Goal: Information Seeking & Learning: Learn about a topic

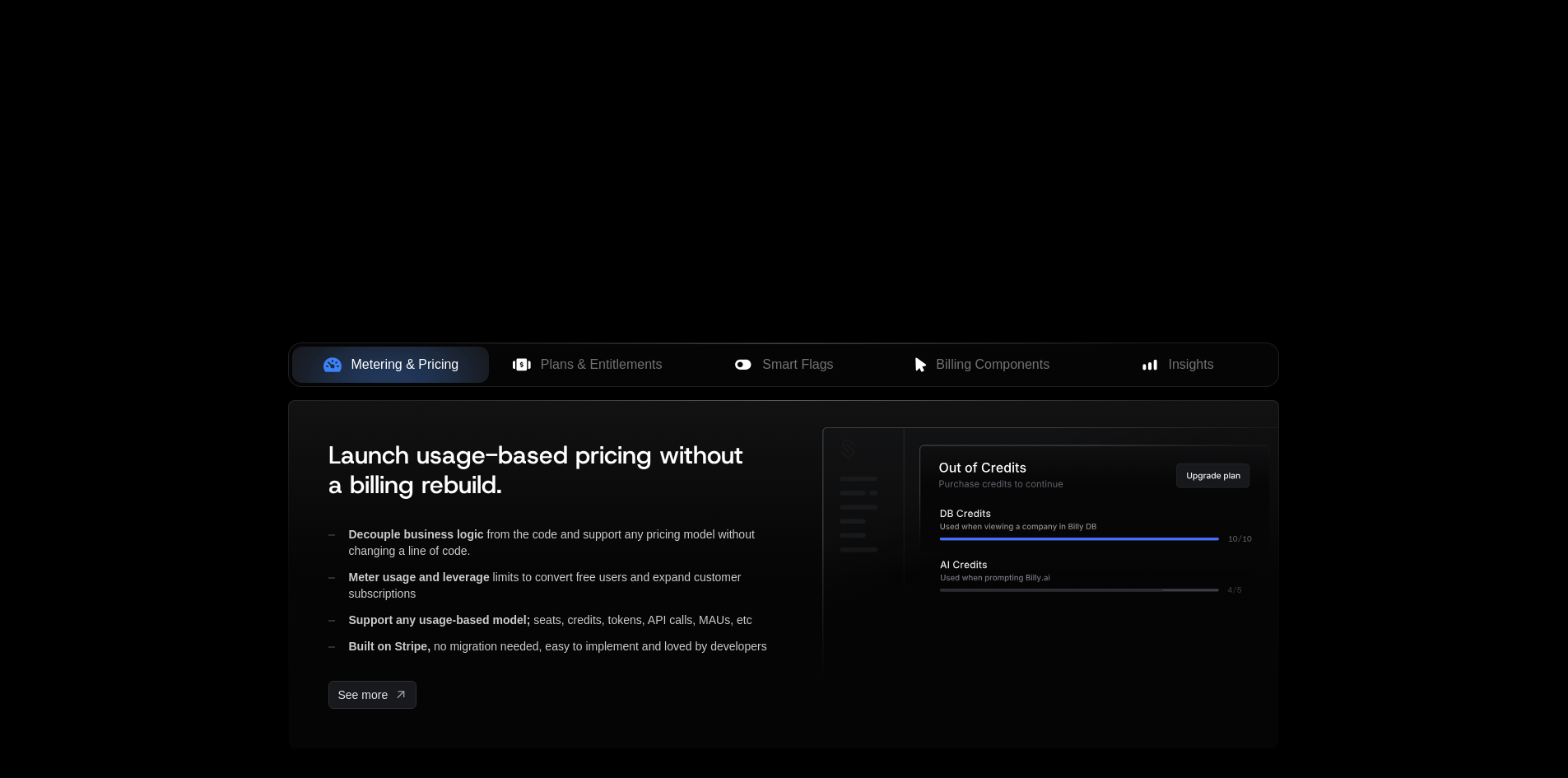
scroll to position [577, 0]
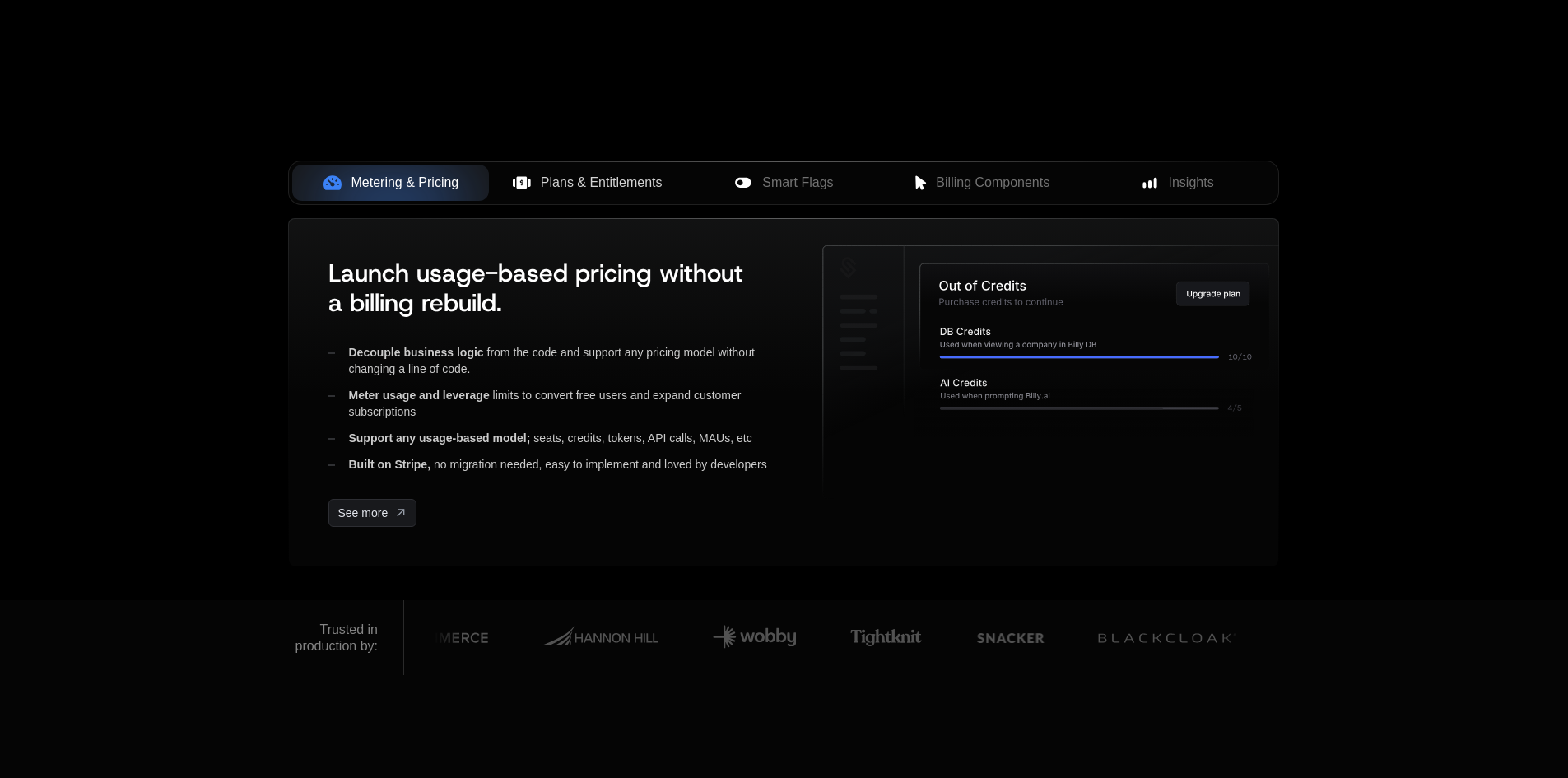
click at [551, 171] on button "Plans & Entitlements" at bounding box center [586, 183] width 196 height 37
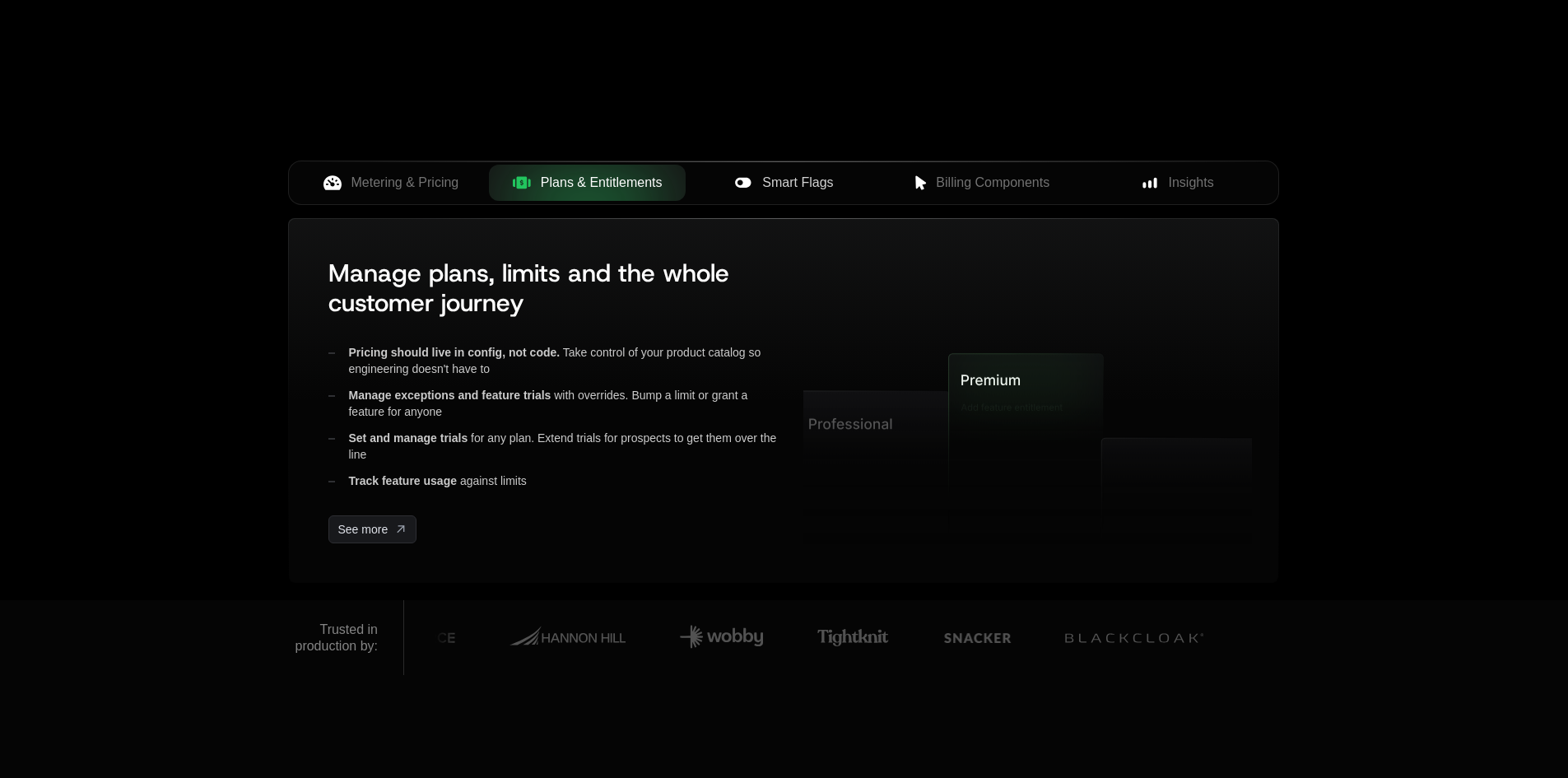
click at [743, 178] on icon at bounding box center [743, 183] width 16 height 10
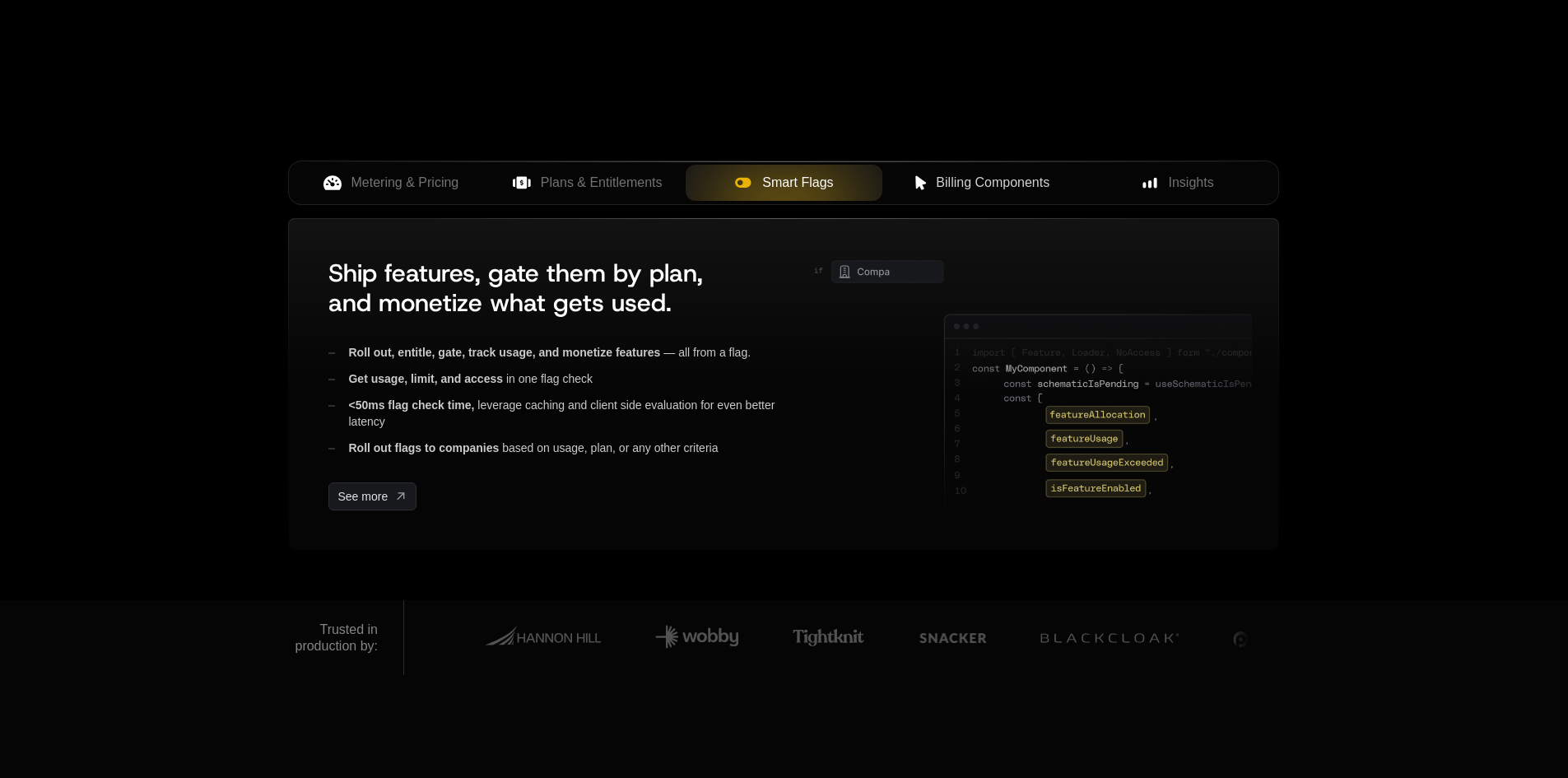
click at [968, 175] on span "Billing Components" at bounding box center [992, 183] width 113 height 20
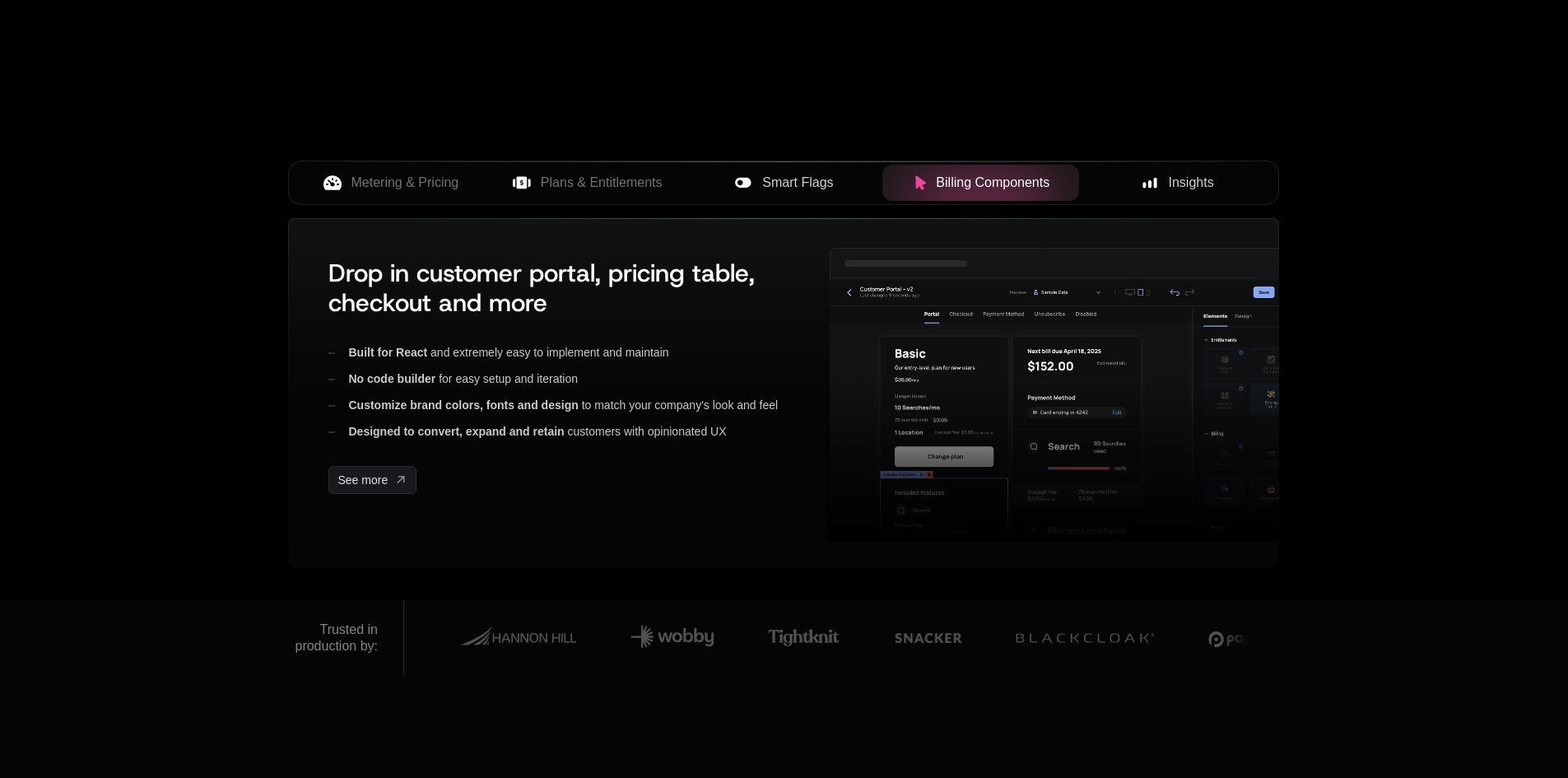
click at [1196, 173] on span "Insights" at bounding box center [1191, 183] width 45 height 20
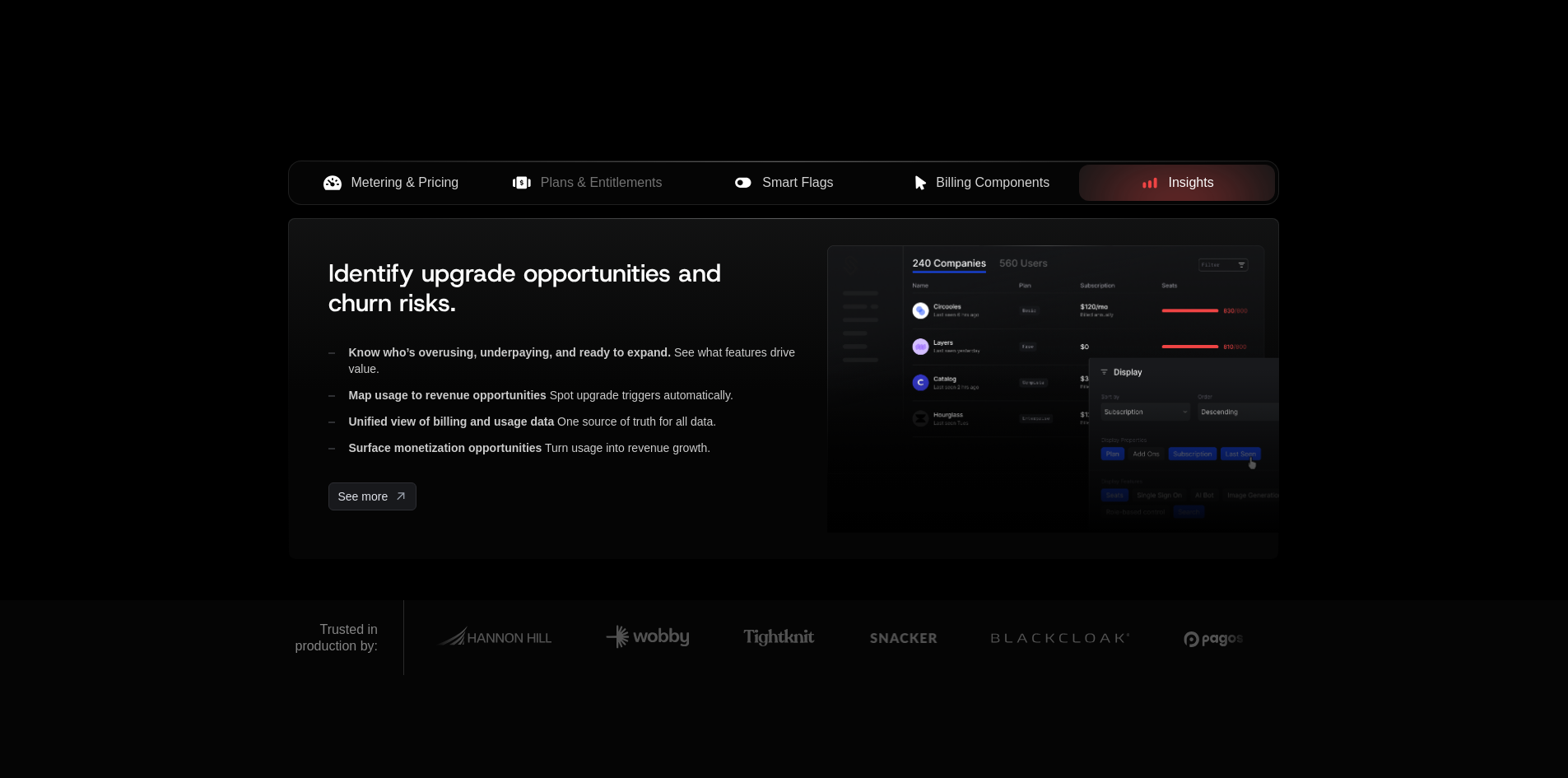
click at [400, 193] on span "Metering & Pricing" at bounding box center [405, 183] width 108 height 20
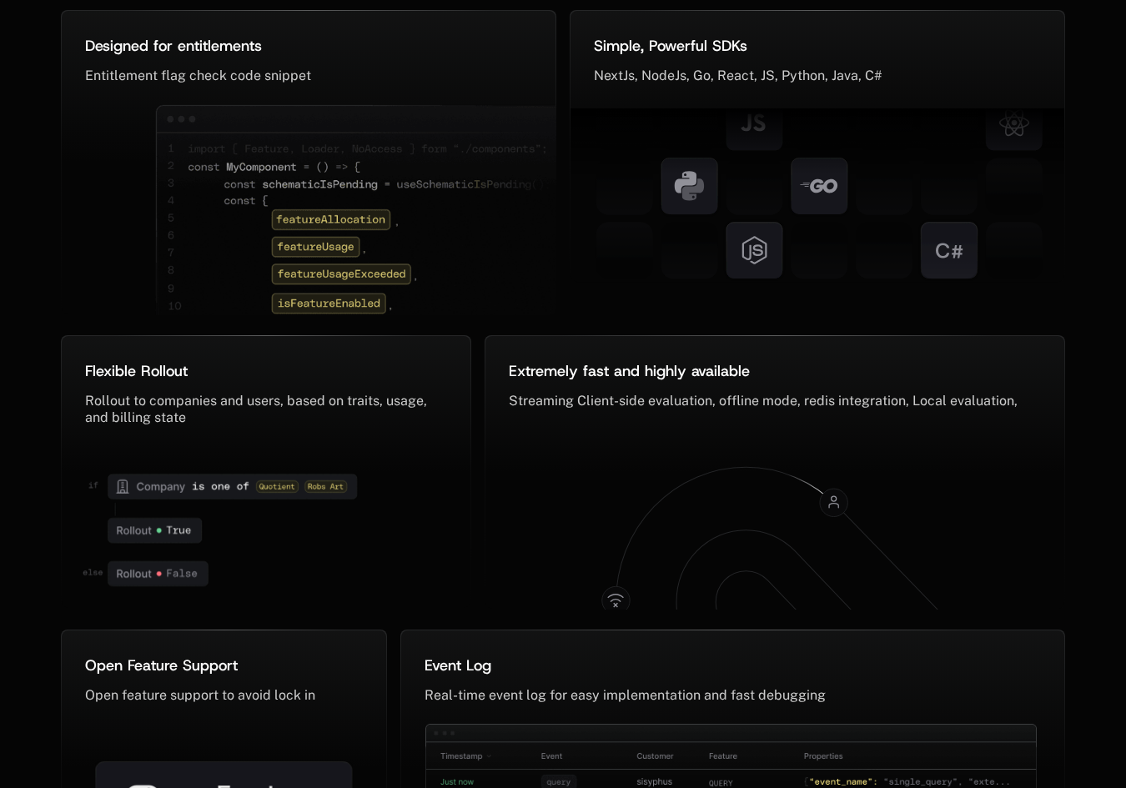
scroll to position [8190, 0]
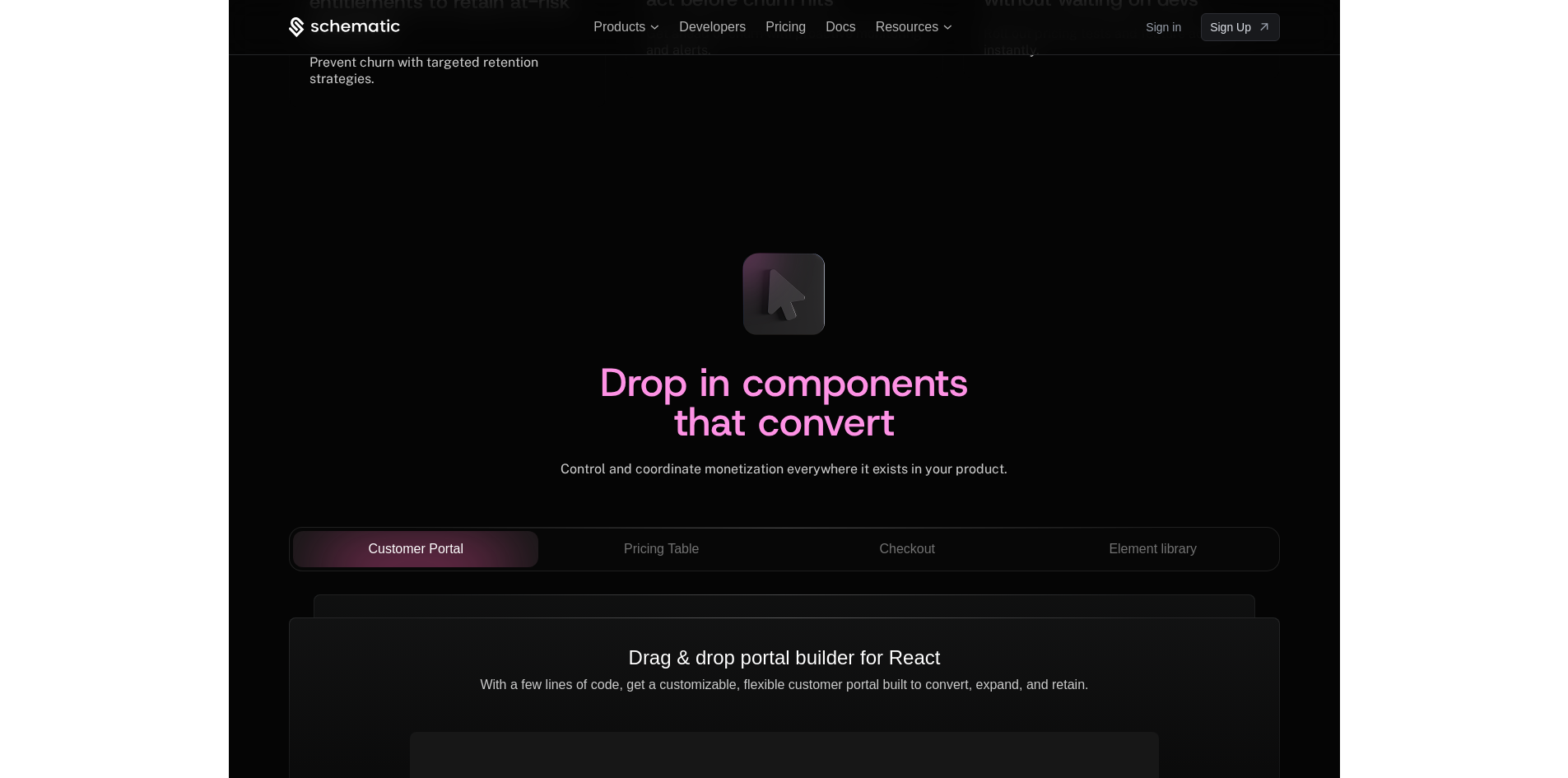
scroll to position [5429, 0]
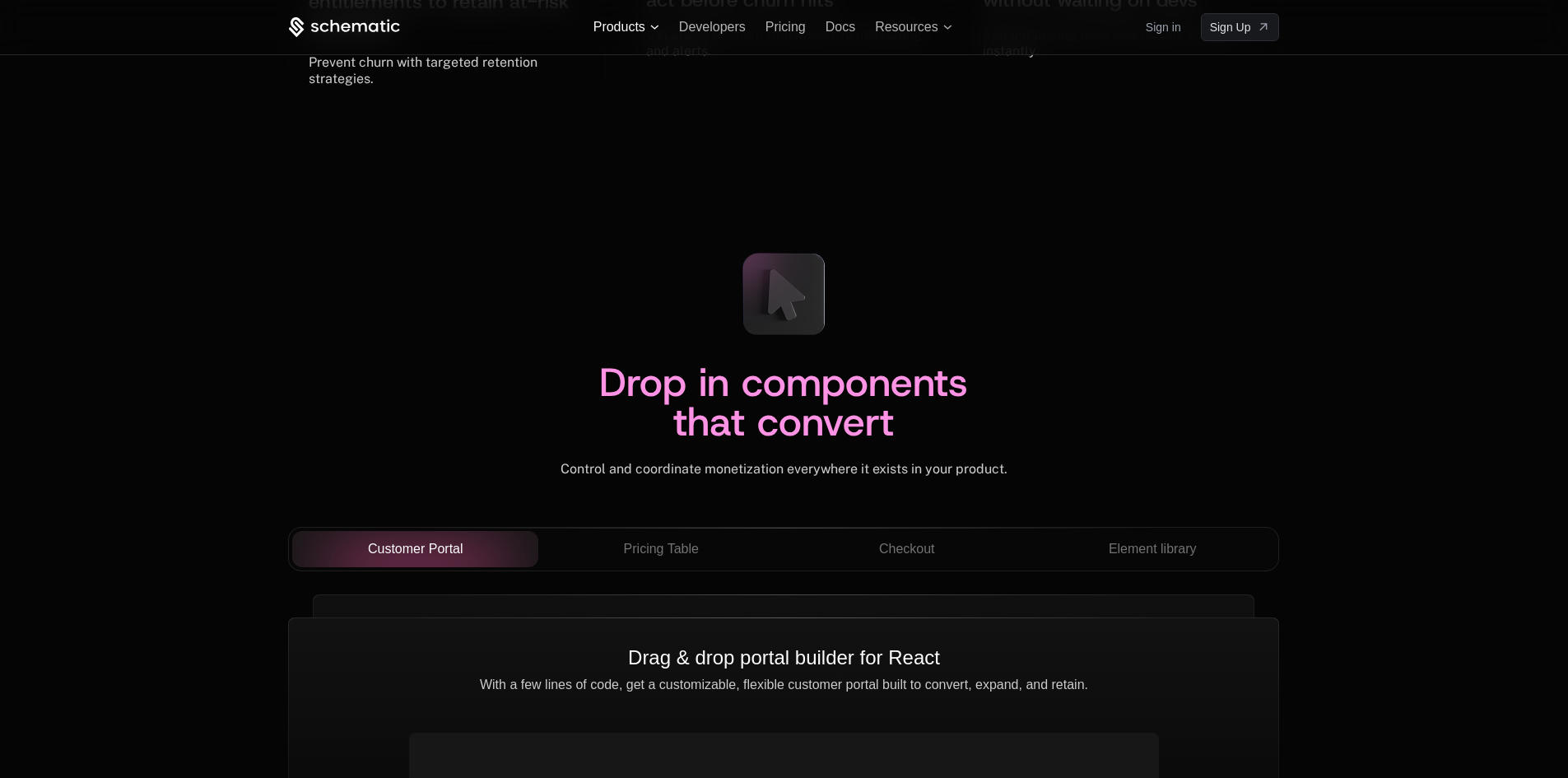
click at [649, 23] on span "Products" at bounding box center [626, 27] width 66 height 15
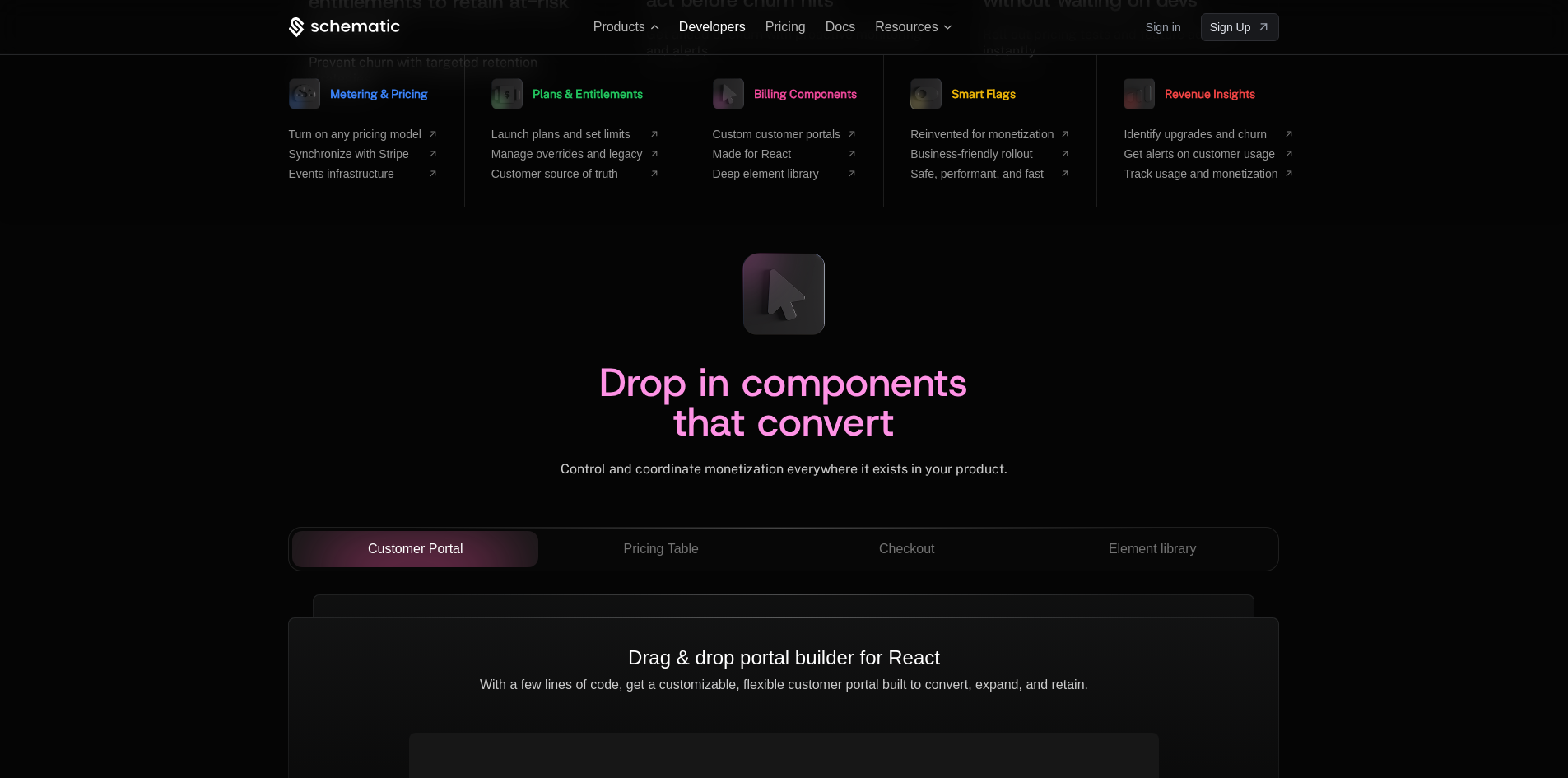
click at [686, 27] on span "Developers" at bounding box center [712, 27] width 67 height 14
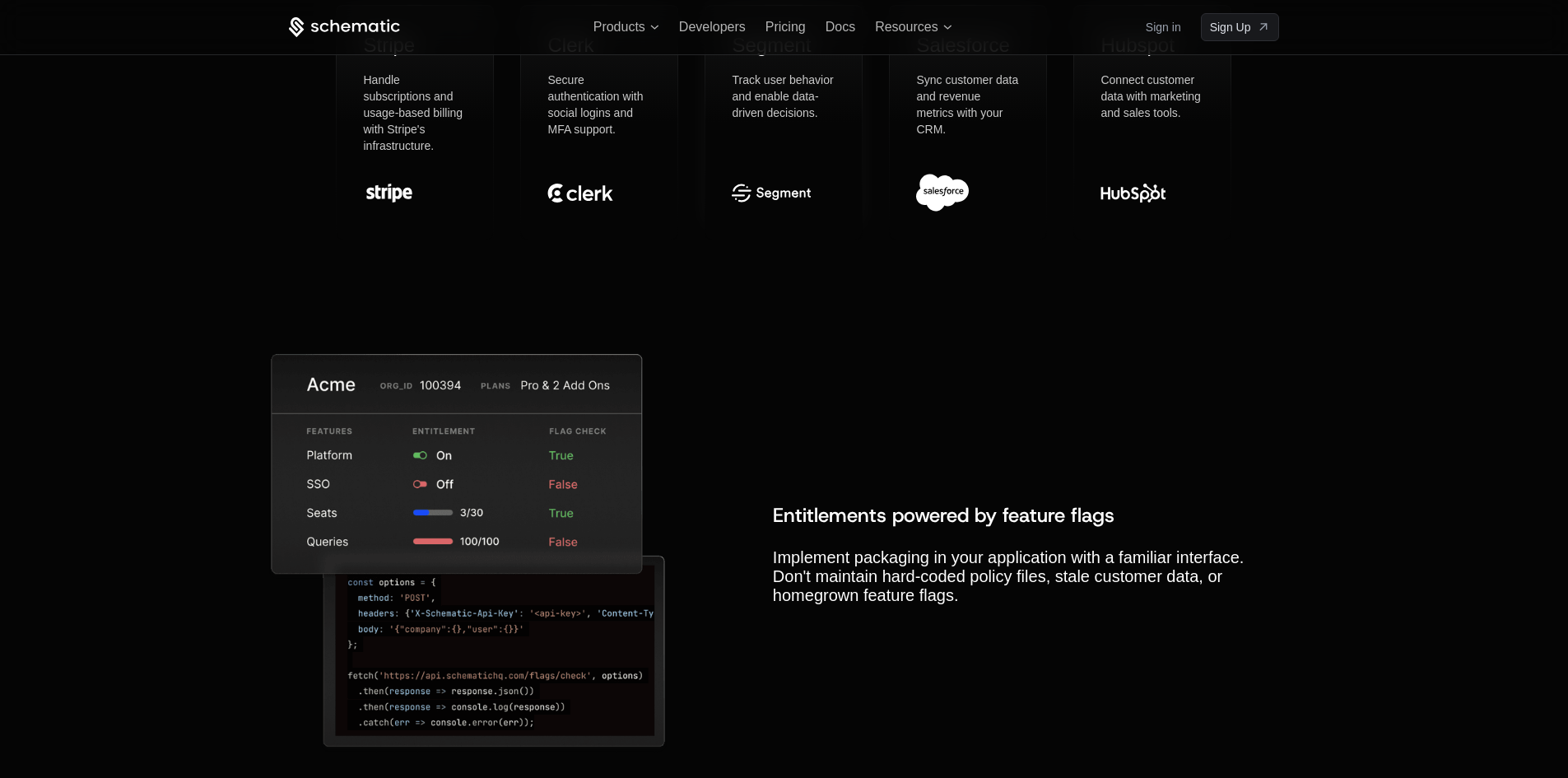
scroll to position [5001, 0]
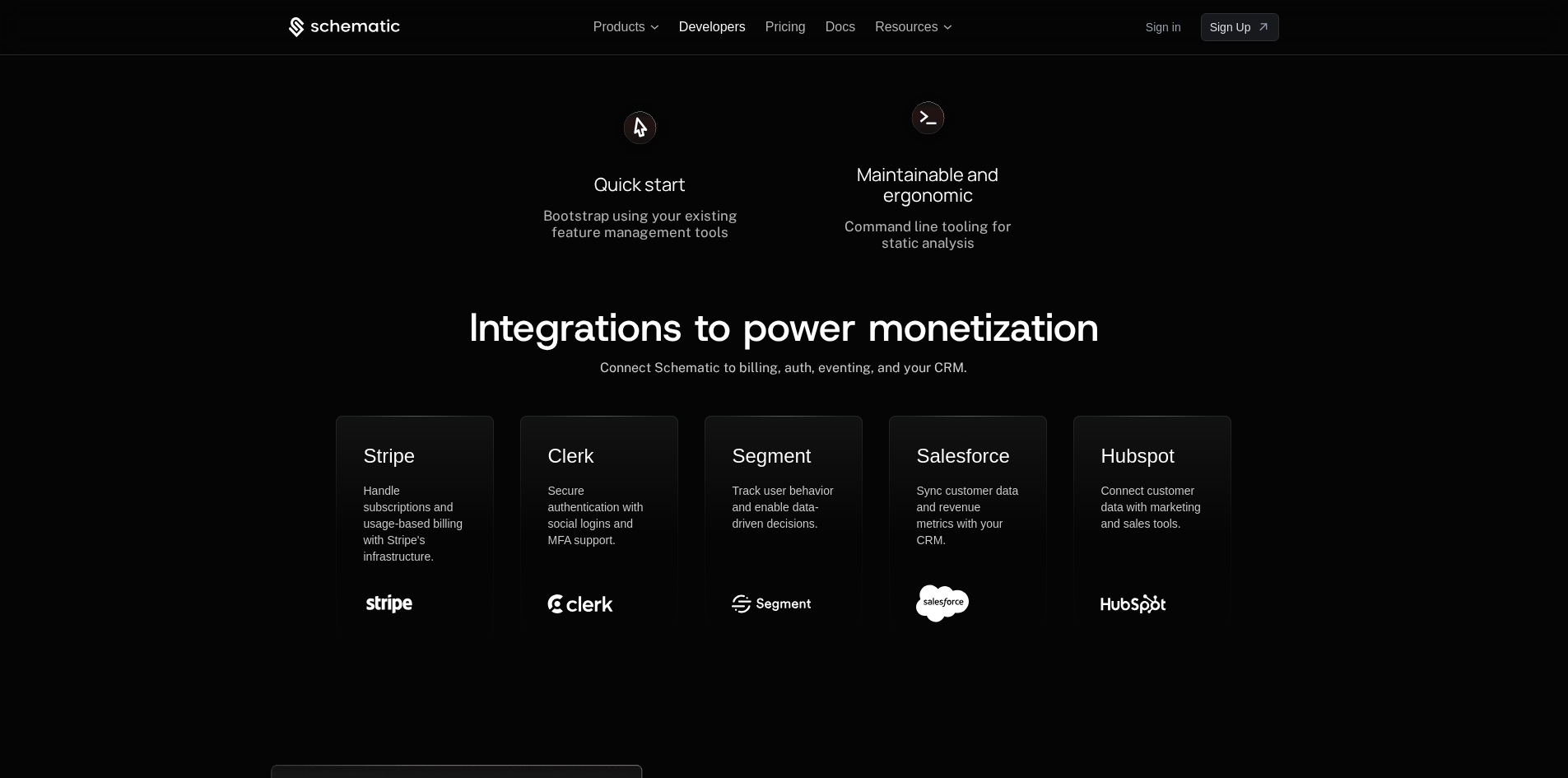
click at [728, 27] on span "Developers" at bounding box center [712, 27] width 67 height 14
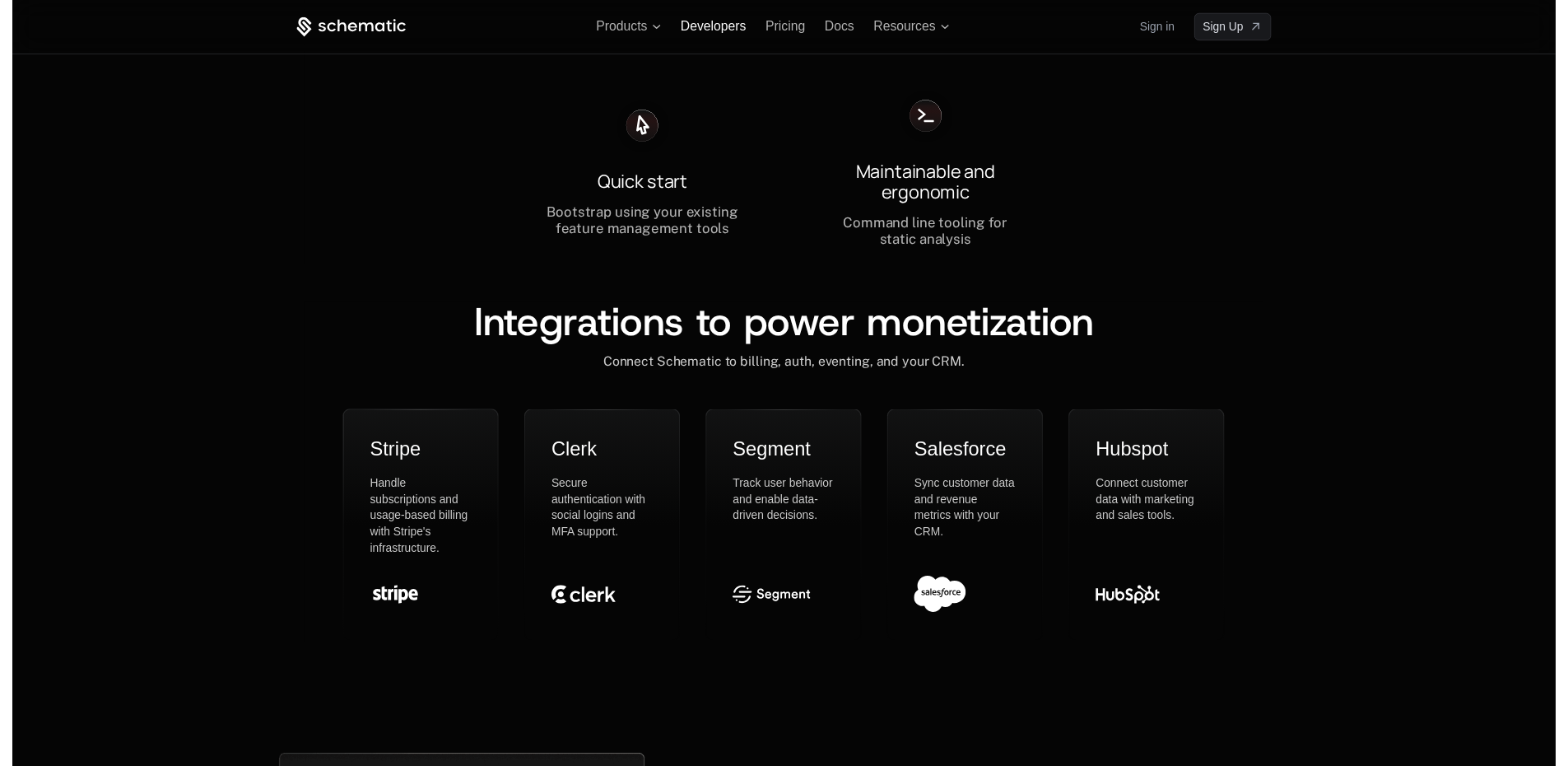
scroll to position [0, 0]
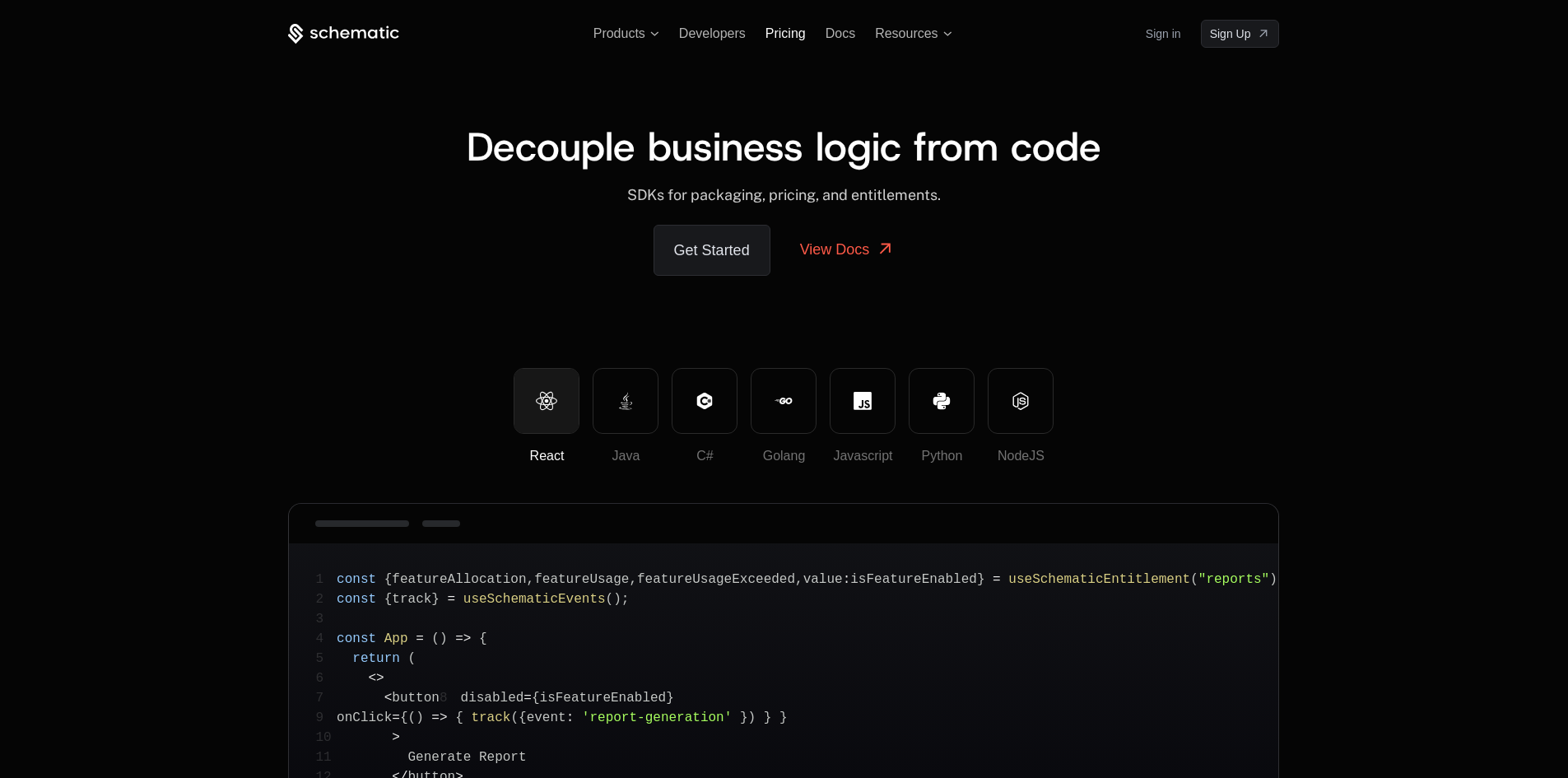
click at [784, 32] on span "Pricing" at bounding box center [785, 34] width 40 height 14
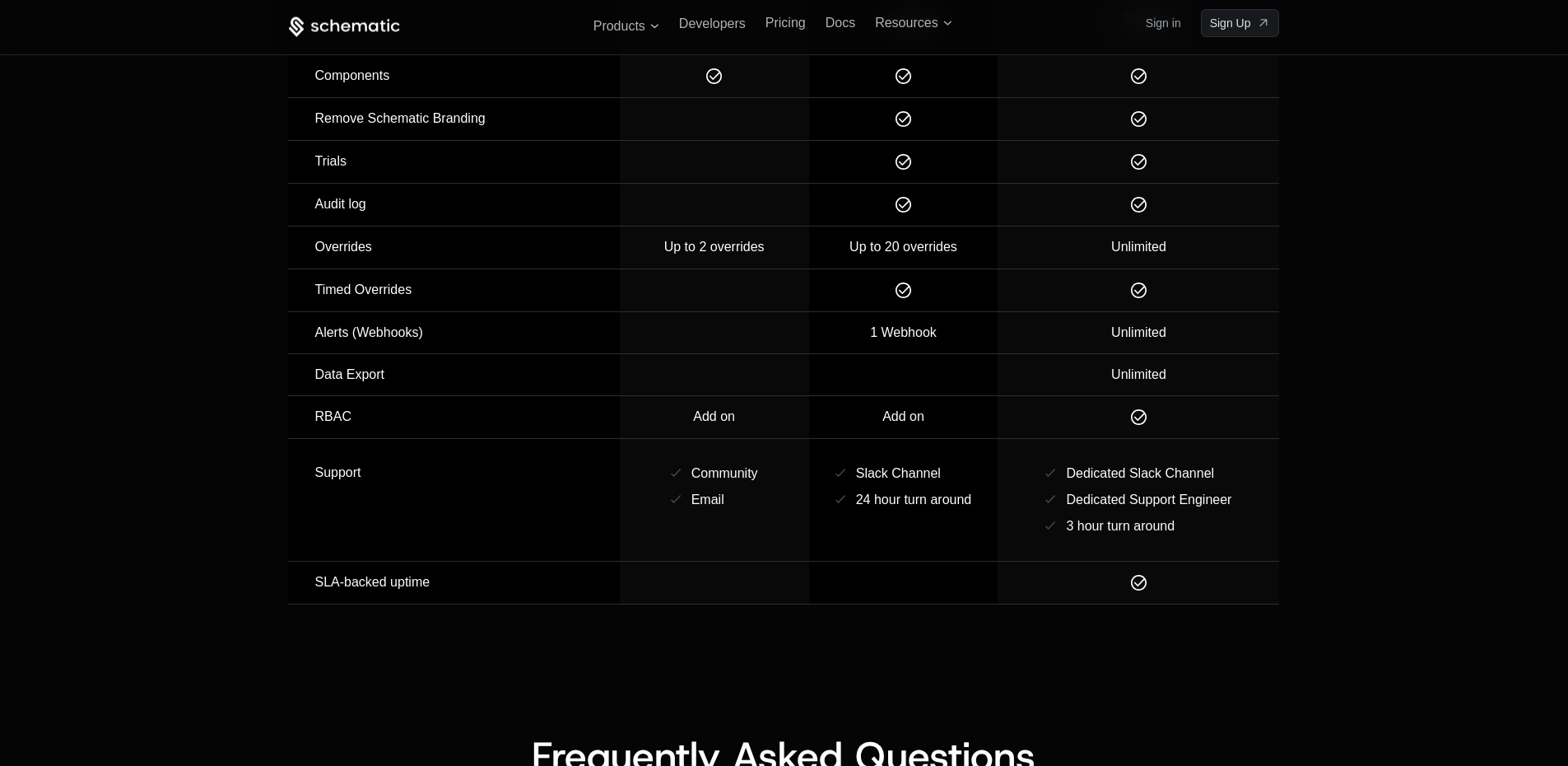
scroll to position [1688, 0]
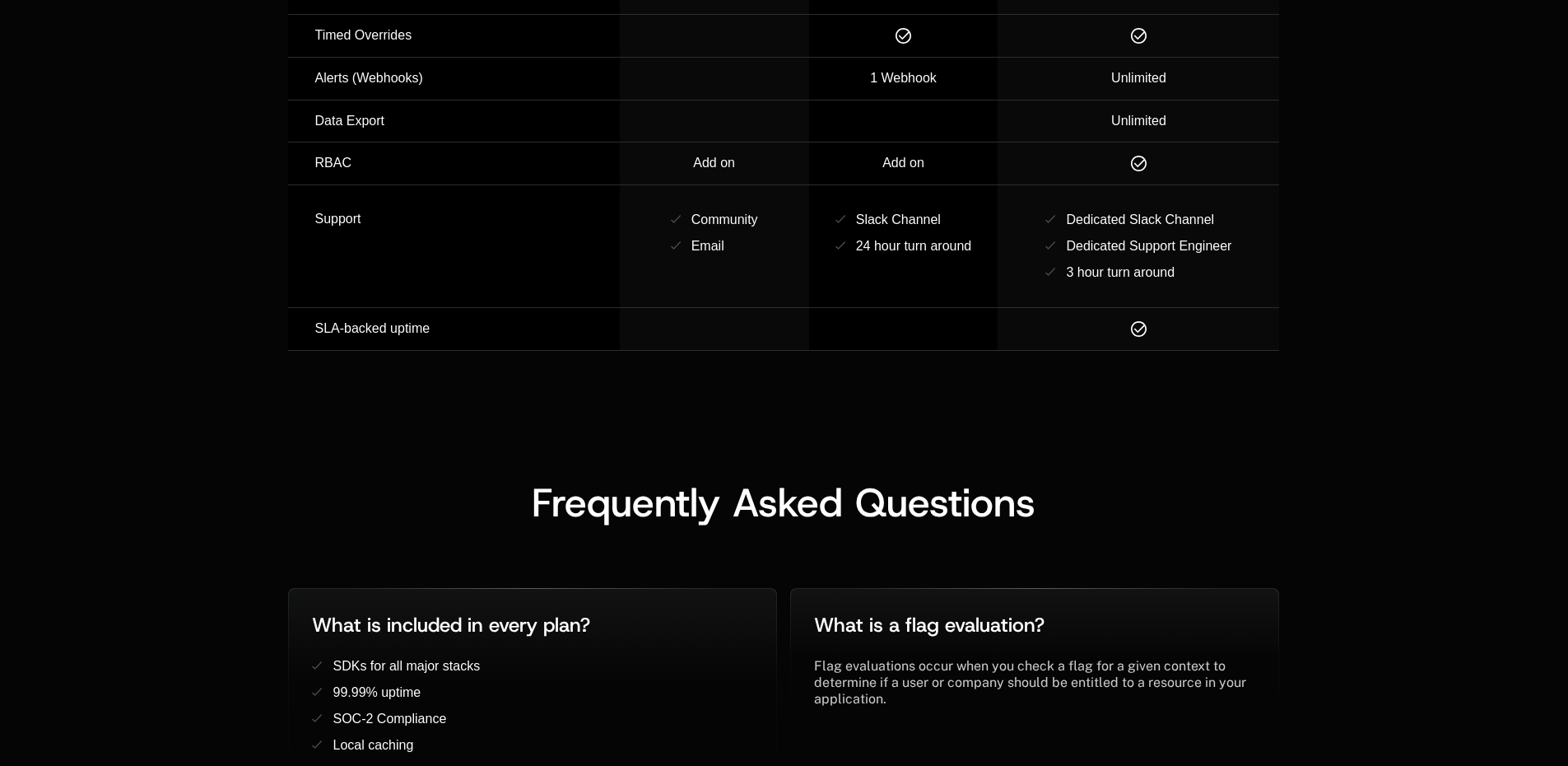
scroll to position [2418, 0]
